Goal: Find specific page/section: Find specific page/section

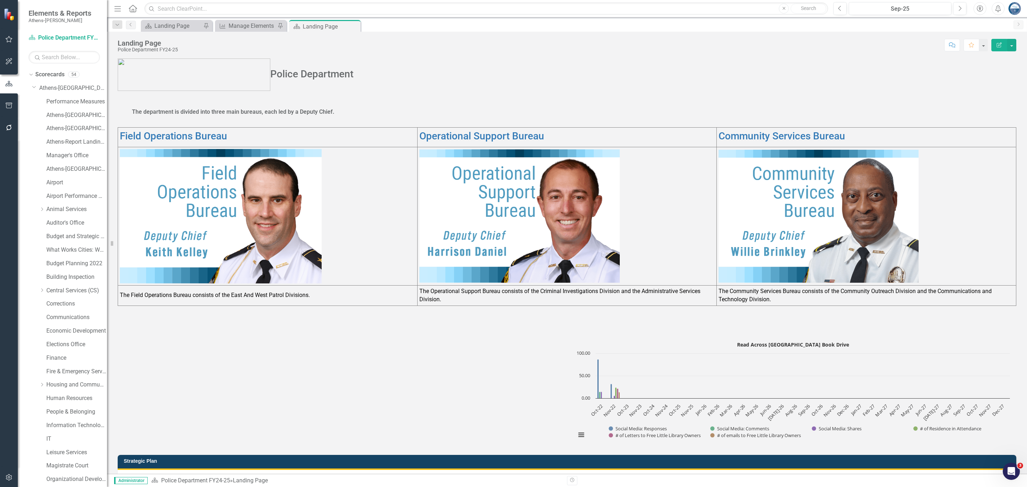
scroll to position [472, 0]
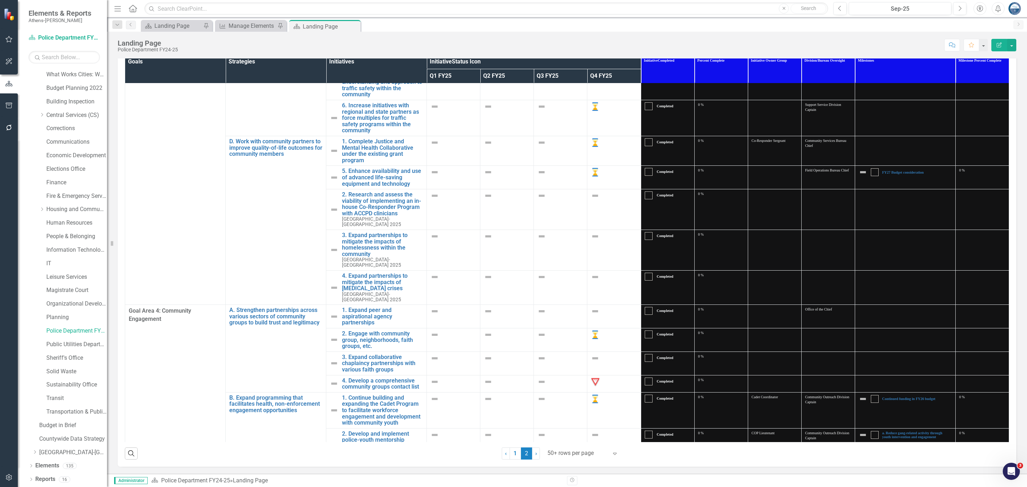
click at [495, 34] on div "Landing Page Police Department FY24-25 Score: N/A Sep-25 Completed Comment Favo…" at bounding box center [567, 42] width 920 height 21
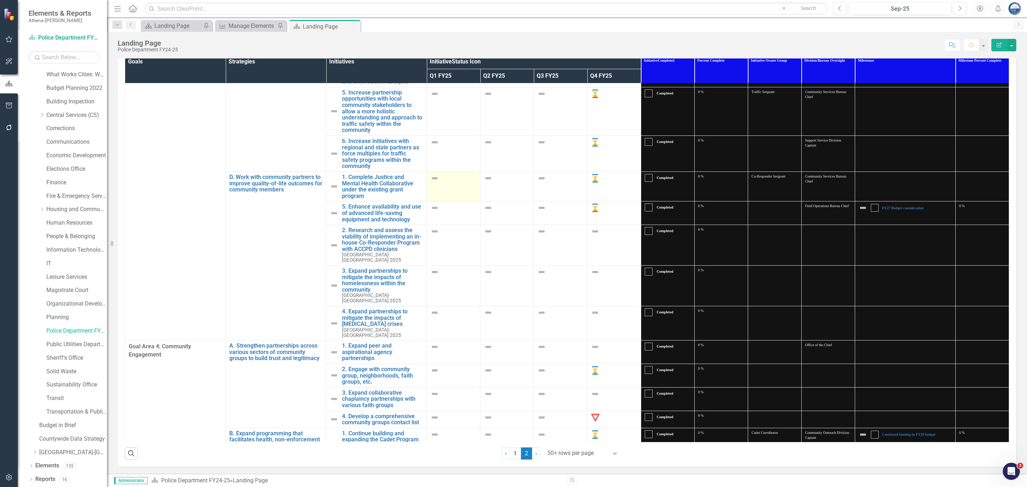
scroll to position [481, 0]
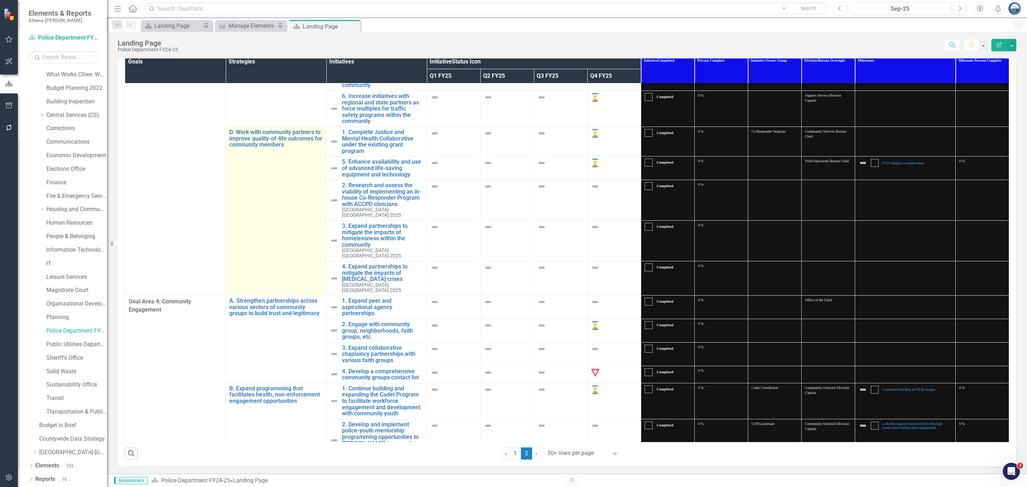
click at [293, 163] on td "D. Work with community partners to improve quality-of-life outcomes for communi…" at bounding box center [276, 211] width 101 height 169
click at [294, 159] on td "D. Work with community partners to improve quality-of-life outcomes for communi…" at bounding box center [276, 211] width 101 height 169
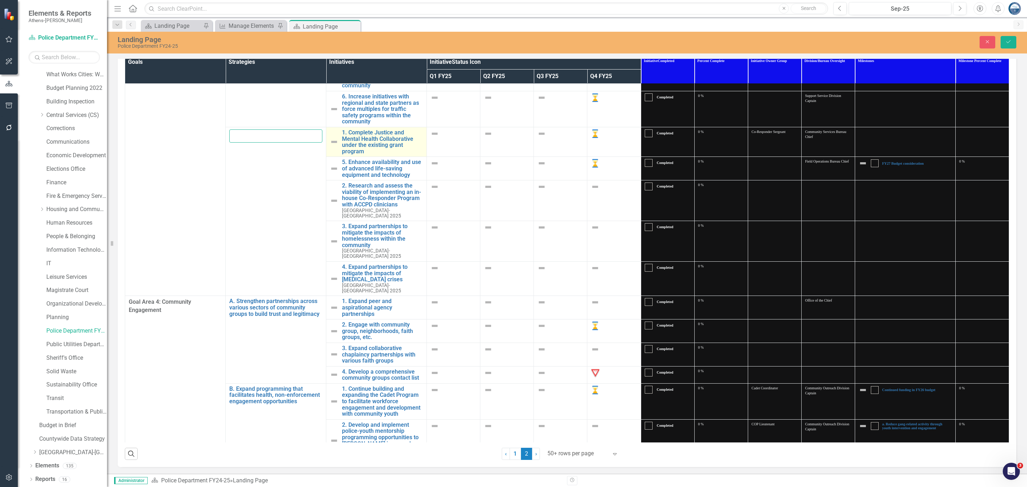
scroll to position [0, 155]
drag, startPoint x: 231, startPoint y: 144, endPoint x: 338, endPoint y: 159, distance: 108.1
click at [338, 157] on tr "D. Work with community partners to improve quality-of-life outcomes for communi…" at bounding box center [567, 142] width 884 height 30
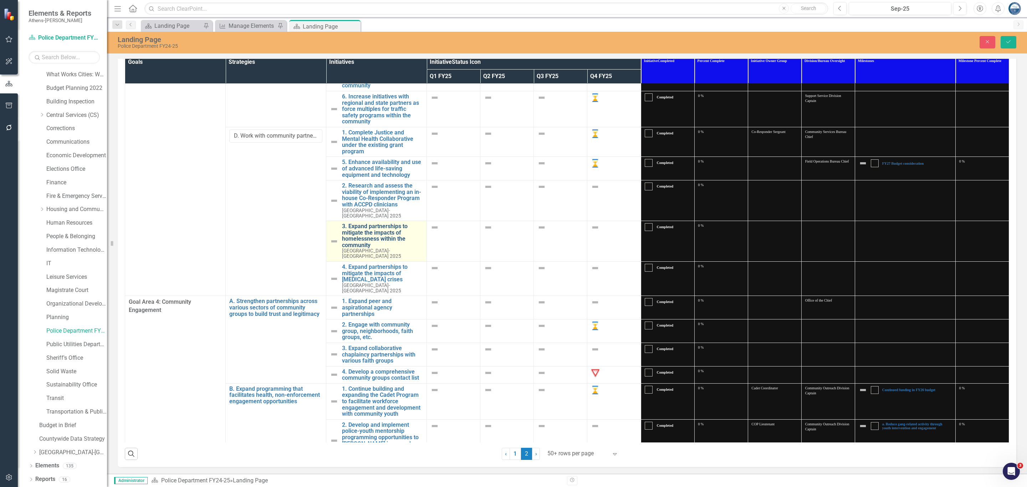
click at [379, 248] on link "3. Expand partnerships to mitigate the impacts of homelessness within the commu…" at bounding box center [382, 235] width 81 height 25
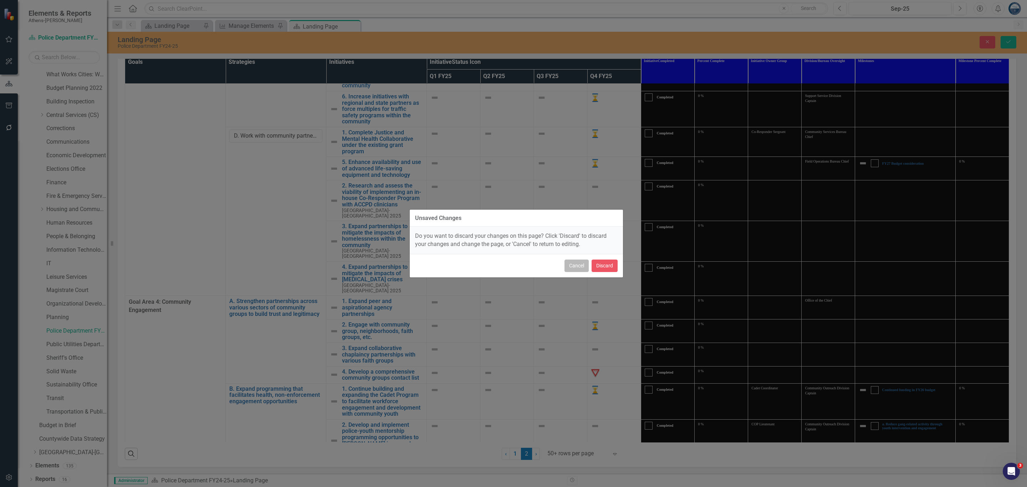
click at [569, 267] on button "Cancel" at bounding box center [576, 266] width 24 height 12
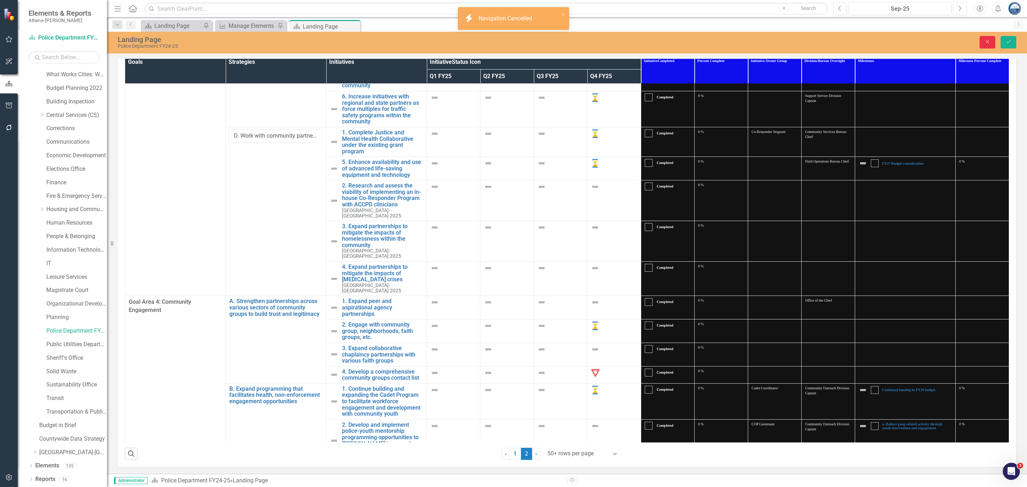
click at [987, 42] on icon "Close" at bounding box center [987, 41] width 6 height 5
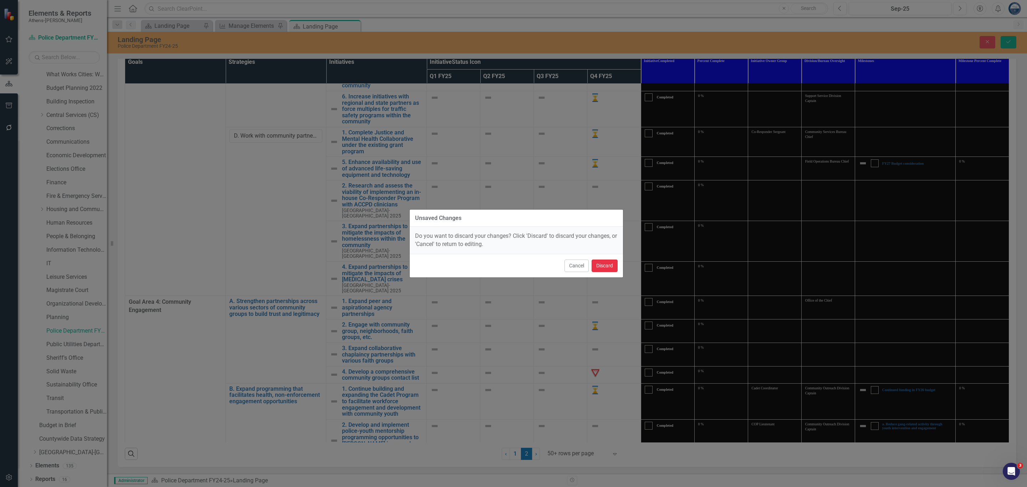
click at [608, 266] on button "Discard" at bounding box center [604, 266] width 26 height 12
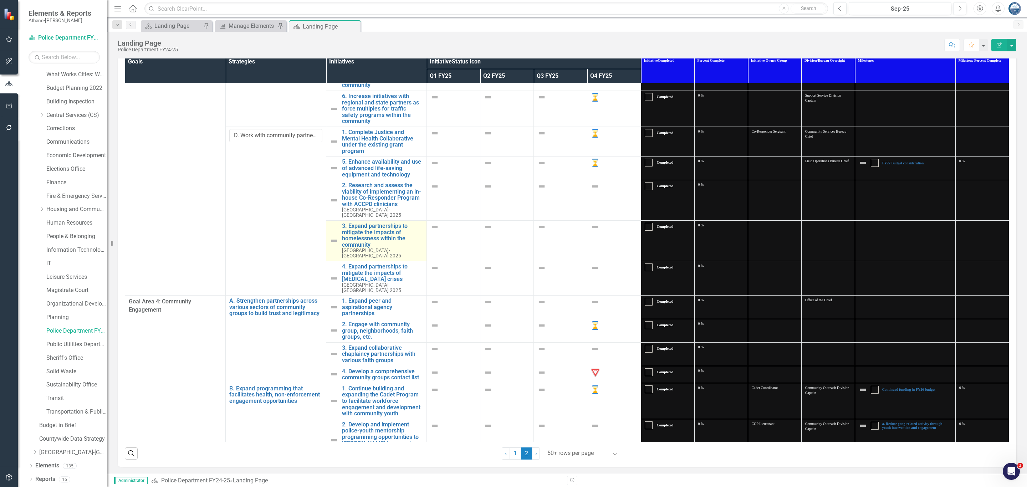
scroll to position [421, 0]
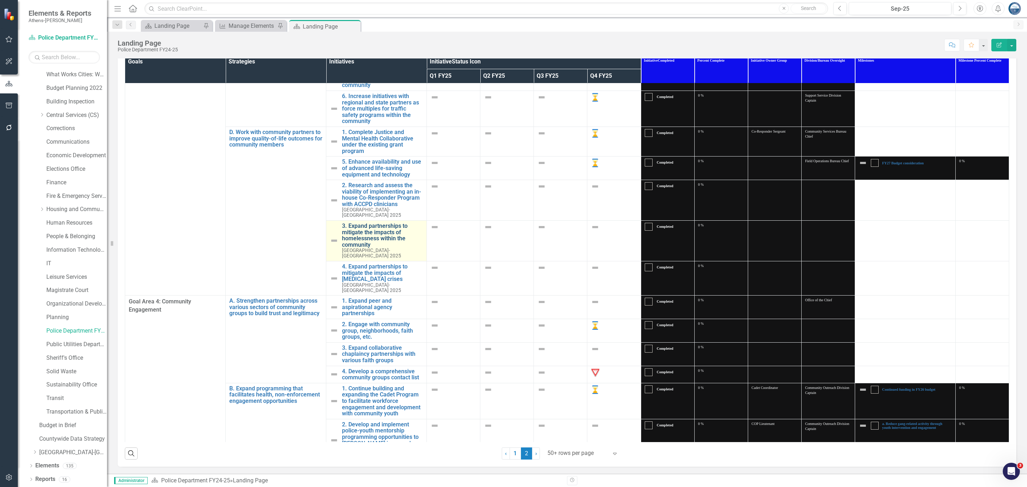
click at [374, 248] on link "3. Expand partnerships to mitigate the impacts of homelessness within the commu…" at bounding box center [382, 235] width 81 height 25
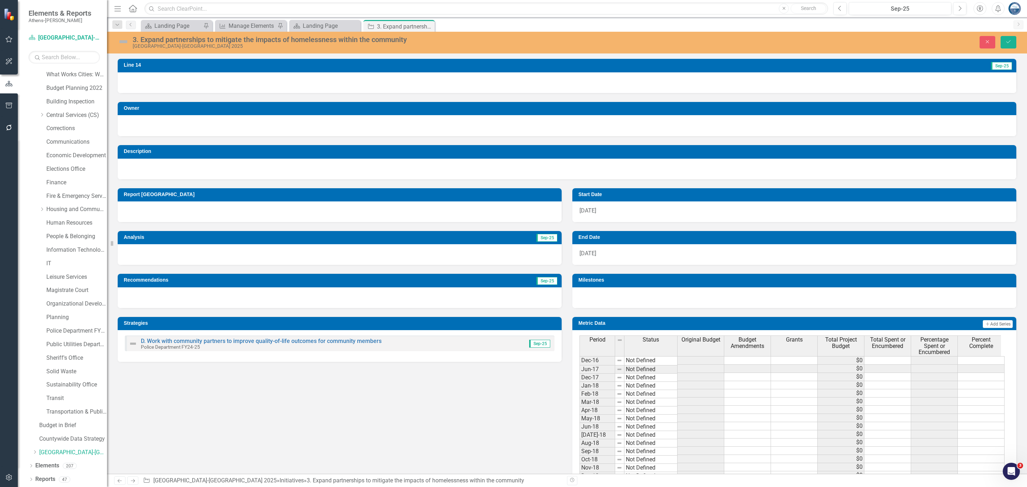
click at [370, 38] on div "3. Expand partnerships to mitigate the impacts of homelessness within the commu…" at bounding box center [381, 40] width 497 height 8
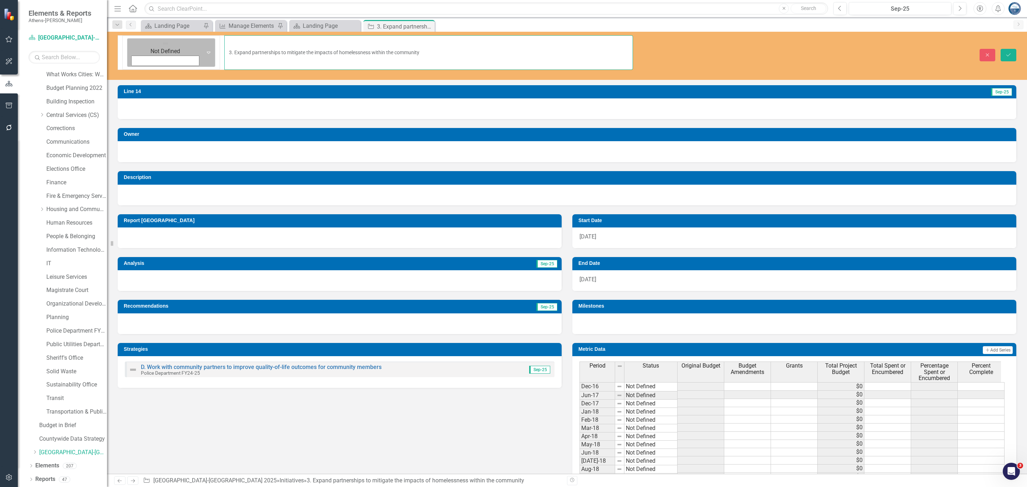
drag, startPoint x: 382, startPoint y: 40, endPoint x: 129, endPoint y: 38, distance: 252.4
click at [129, 38] on div "Not Defined Expand 3. Expand partnerships to mitigate the impacts of homelessne…" at bounding box center [375, 52] width 515 height 35
drag, startPoint x: 986, startPoint y: 37, endPoint x: 577, endPoint y: 112, distance: 416.4
click at [986, 49] on button "Close" at bounding box center [987, 55] width 16 height 12
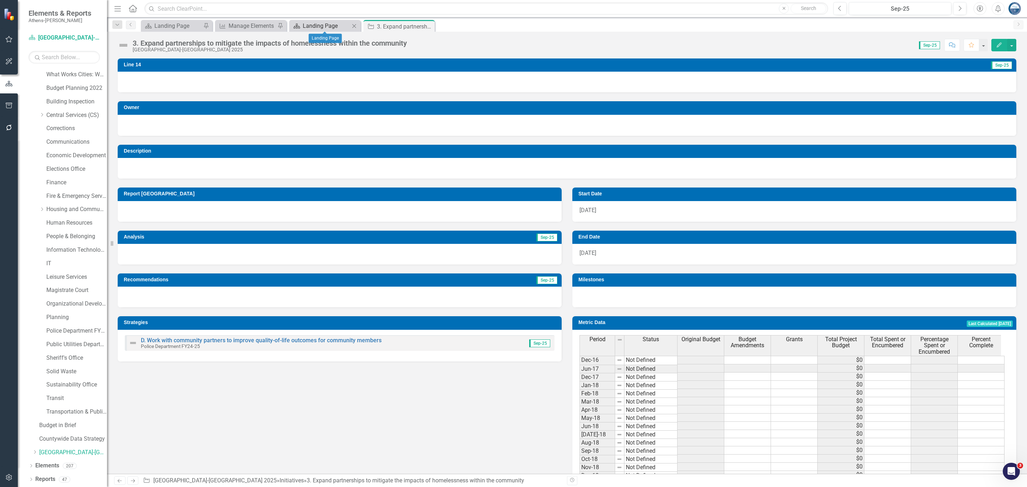
click at [323, 26] on div "Landing Page" at bounding box center [326, 25] width 47 height 9
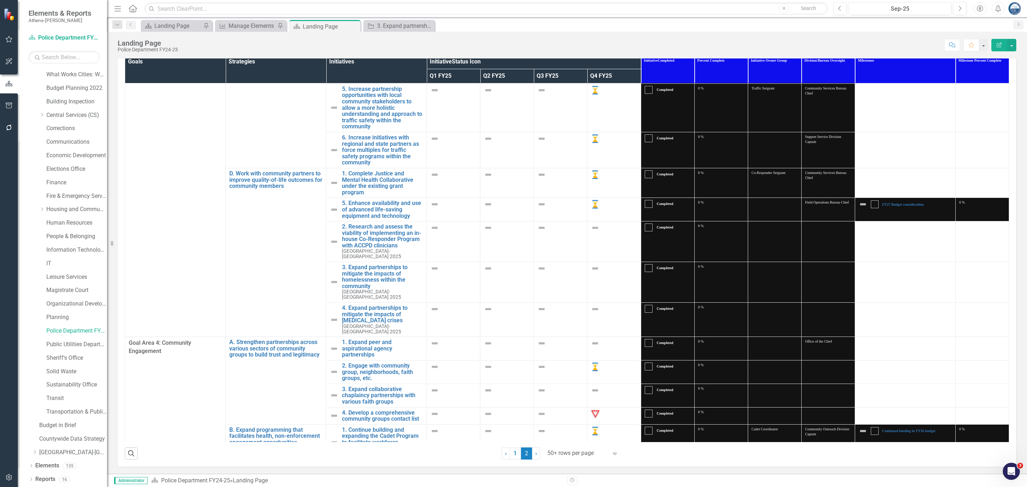
scroll to position [431, 0]
